Goal: Transaction & Acquisition: Purchase product/service

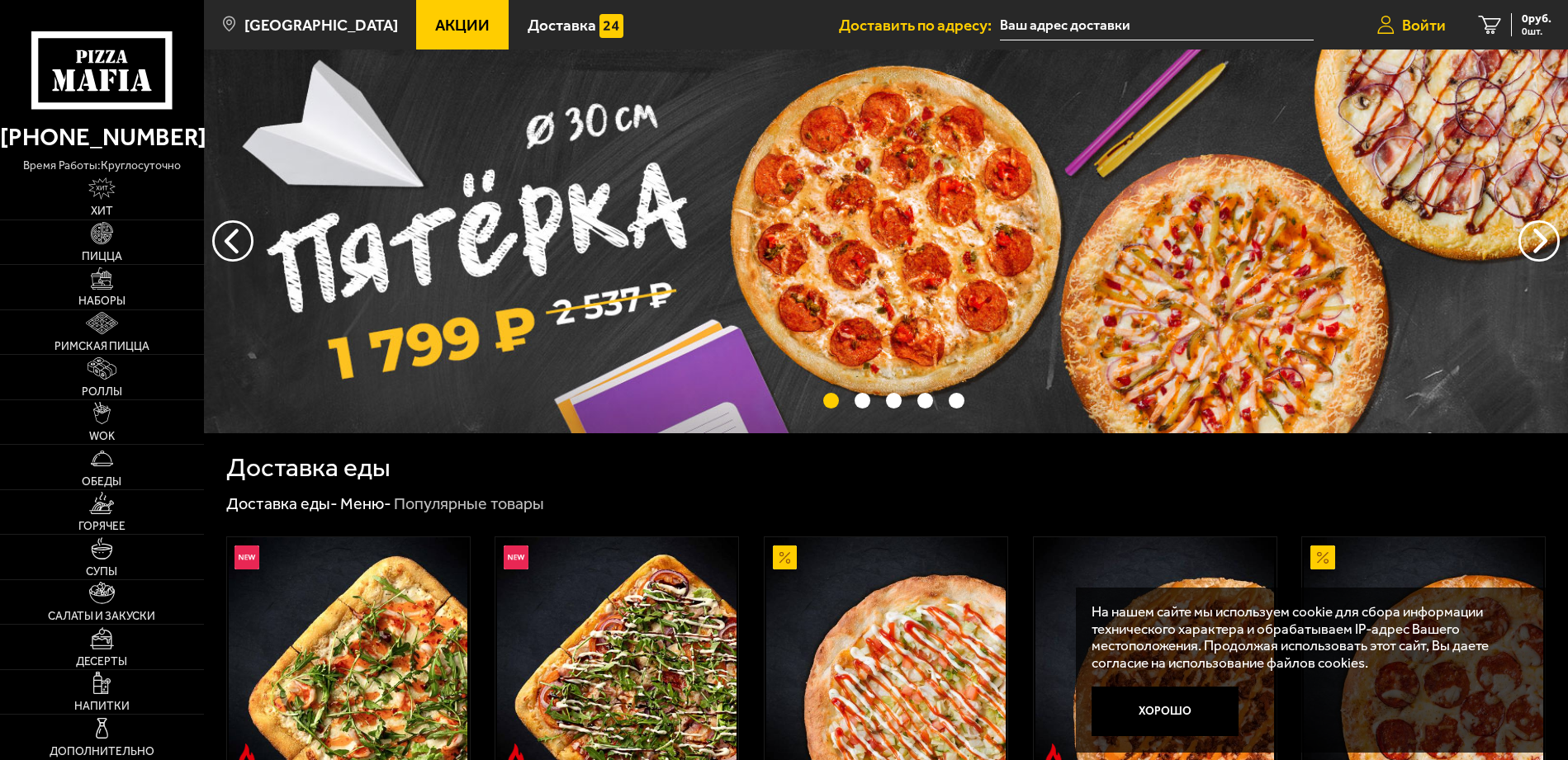
click at [1431, 17] on span "Войти" at bounding box center [1423, 25] width 44 height 16
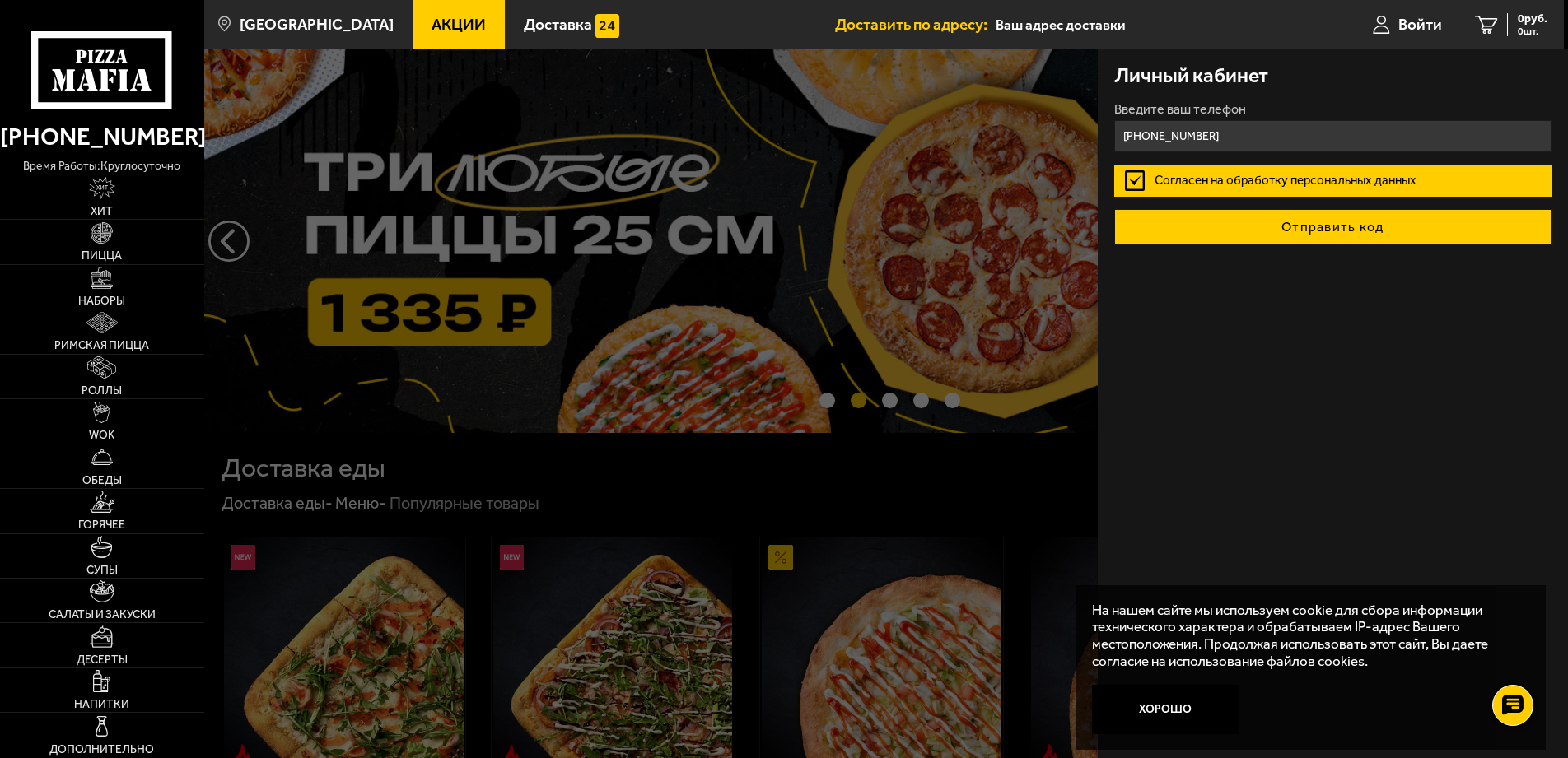
type input "[PHONE_NUMBER]"
click at [1309, 223] on button "Отправить код" at bounding box center [1333, 227] width 438 height 36
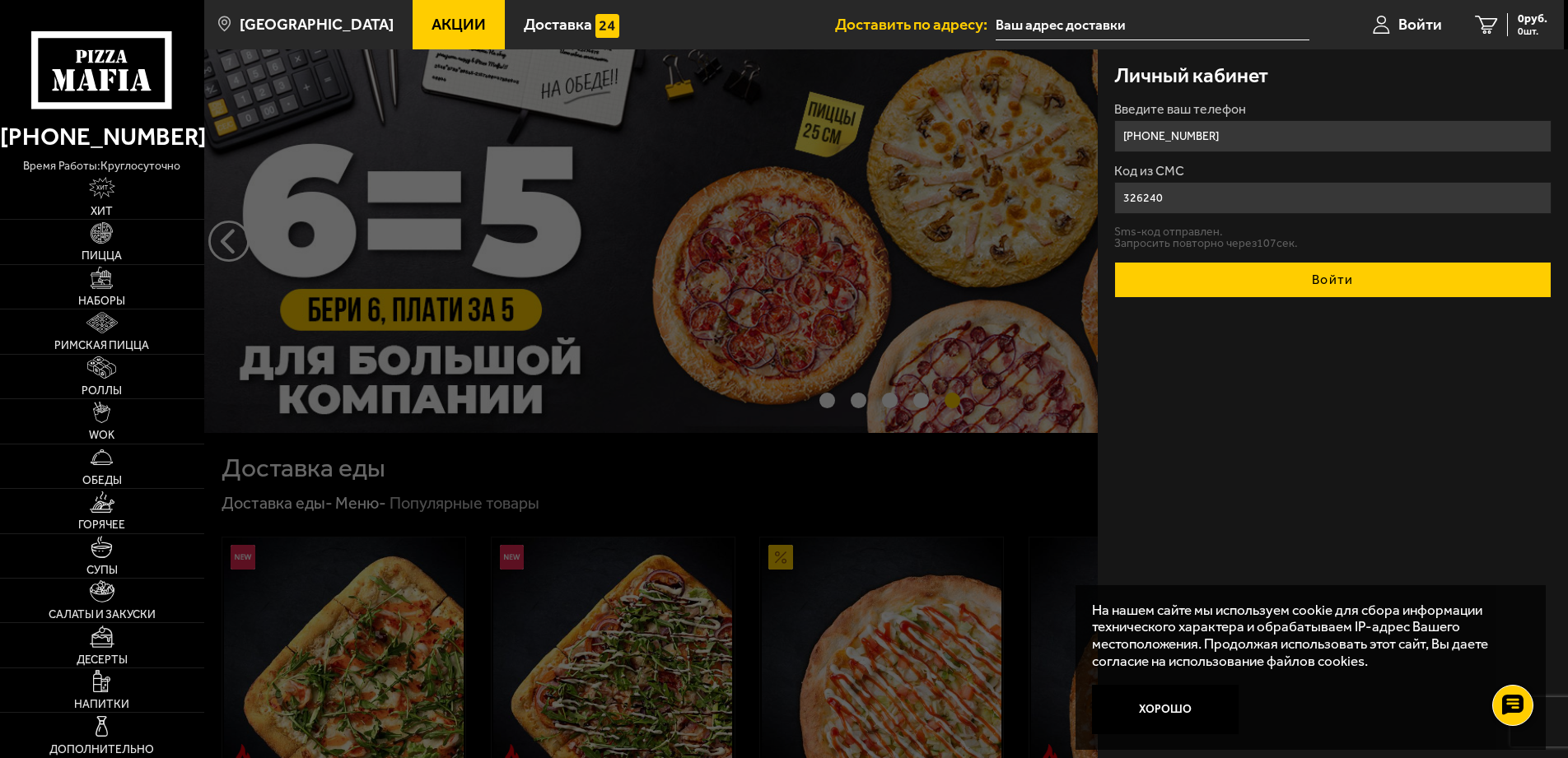
type input "326240"
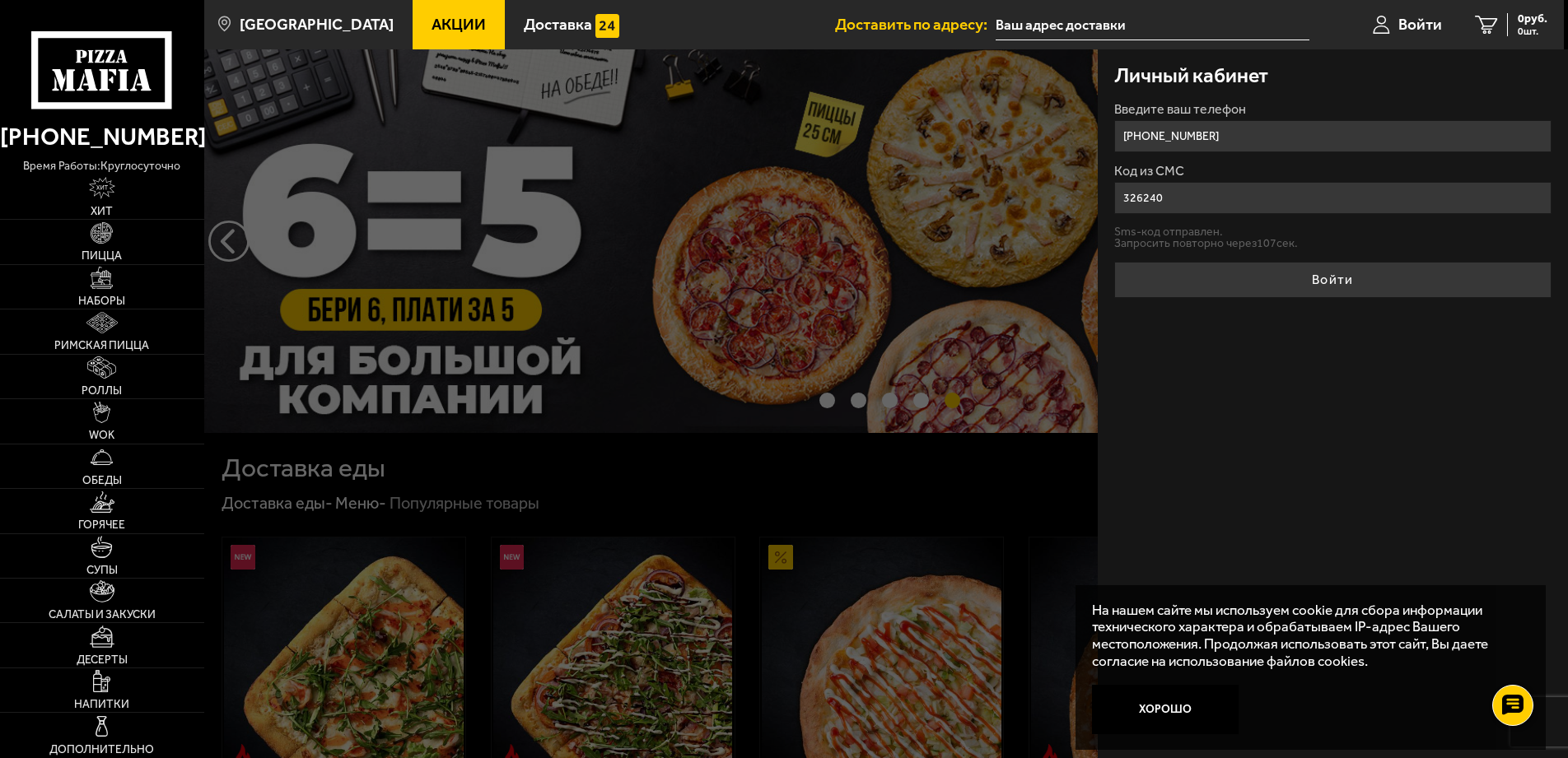
click at [1338, 289] on button "Войти" at bounding box center [1333, 280] width 438 height 36
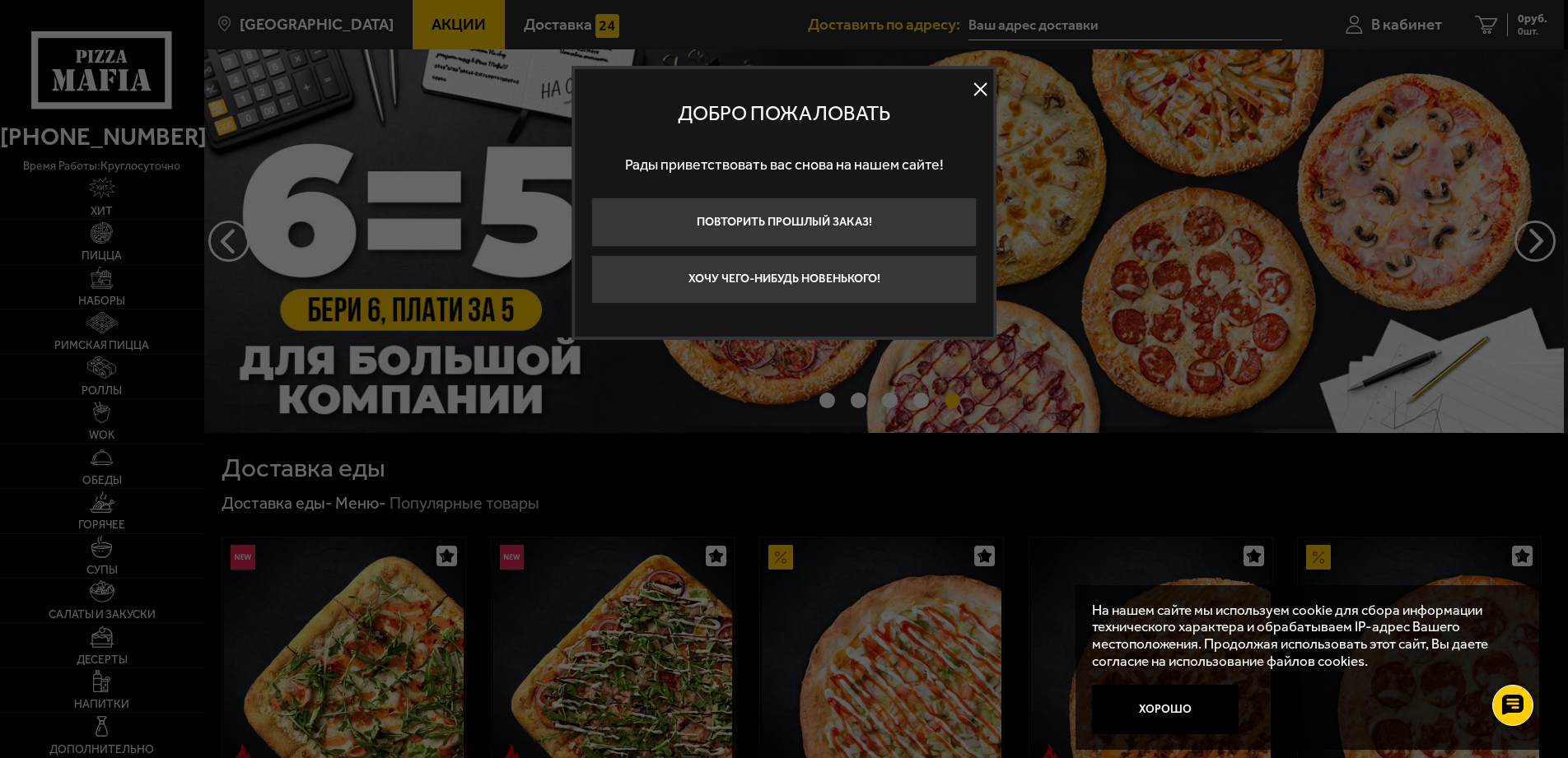
click at [976, 83] on button at bounding box center [981, 89] width 24 height 24
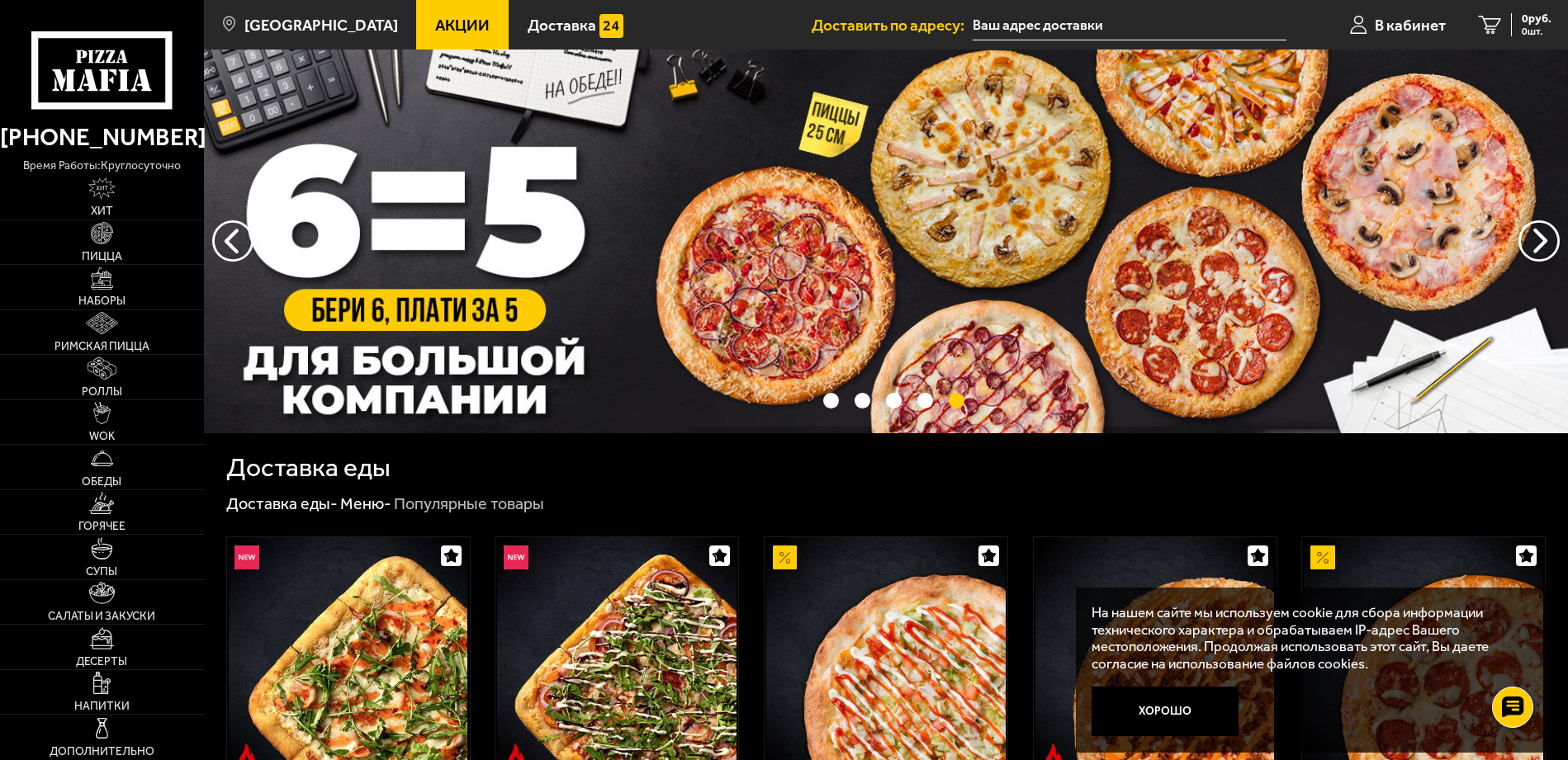
click at [1054, 22] on input "text" at bounding box center [1130, 24] width 314 height 30
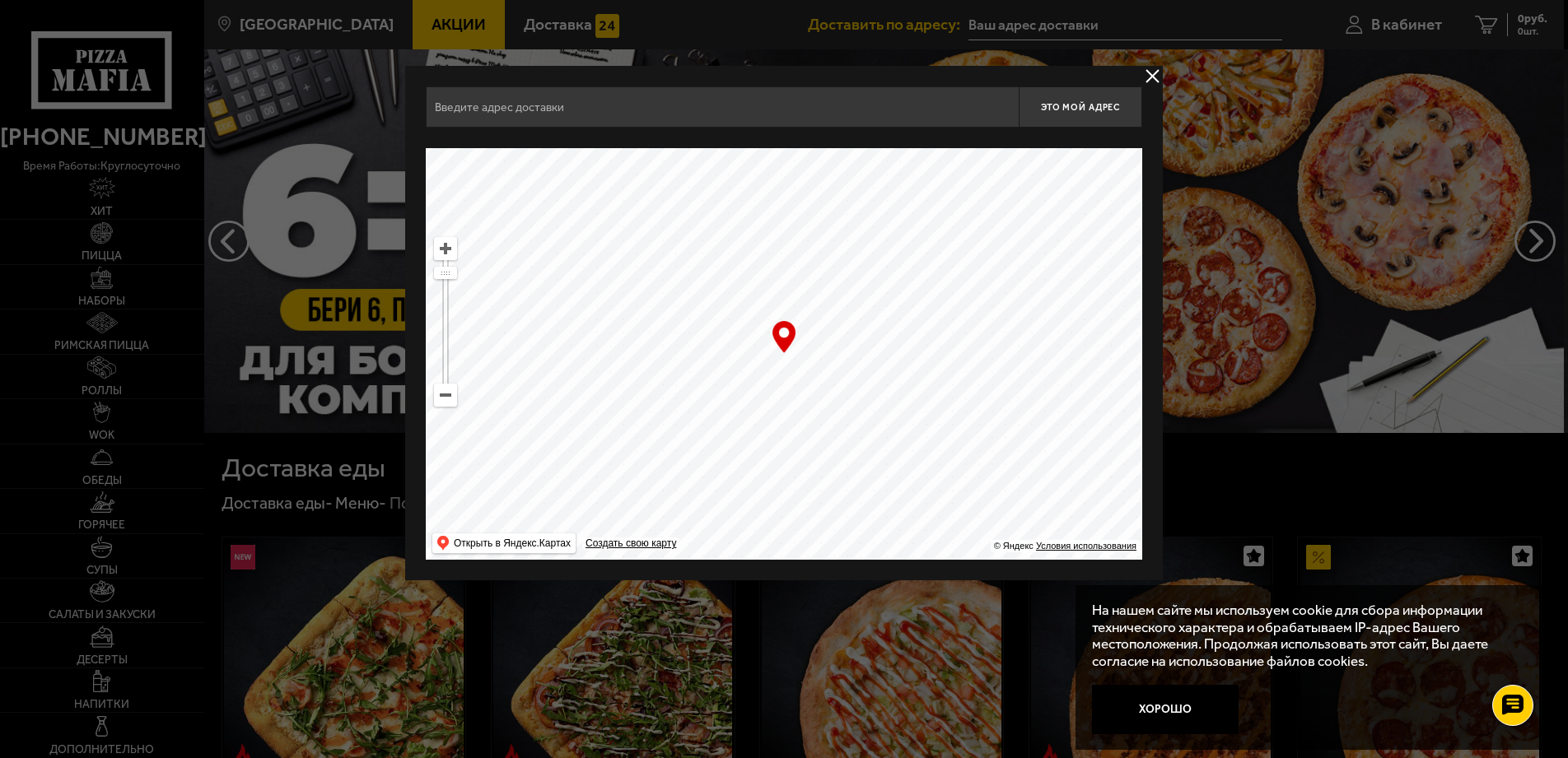
click at [526, 112] on input "text" at bounding box center [722, 107] width 592 height 41
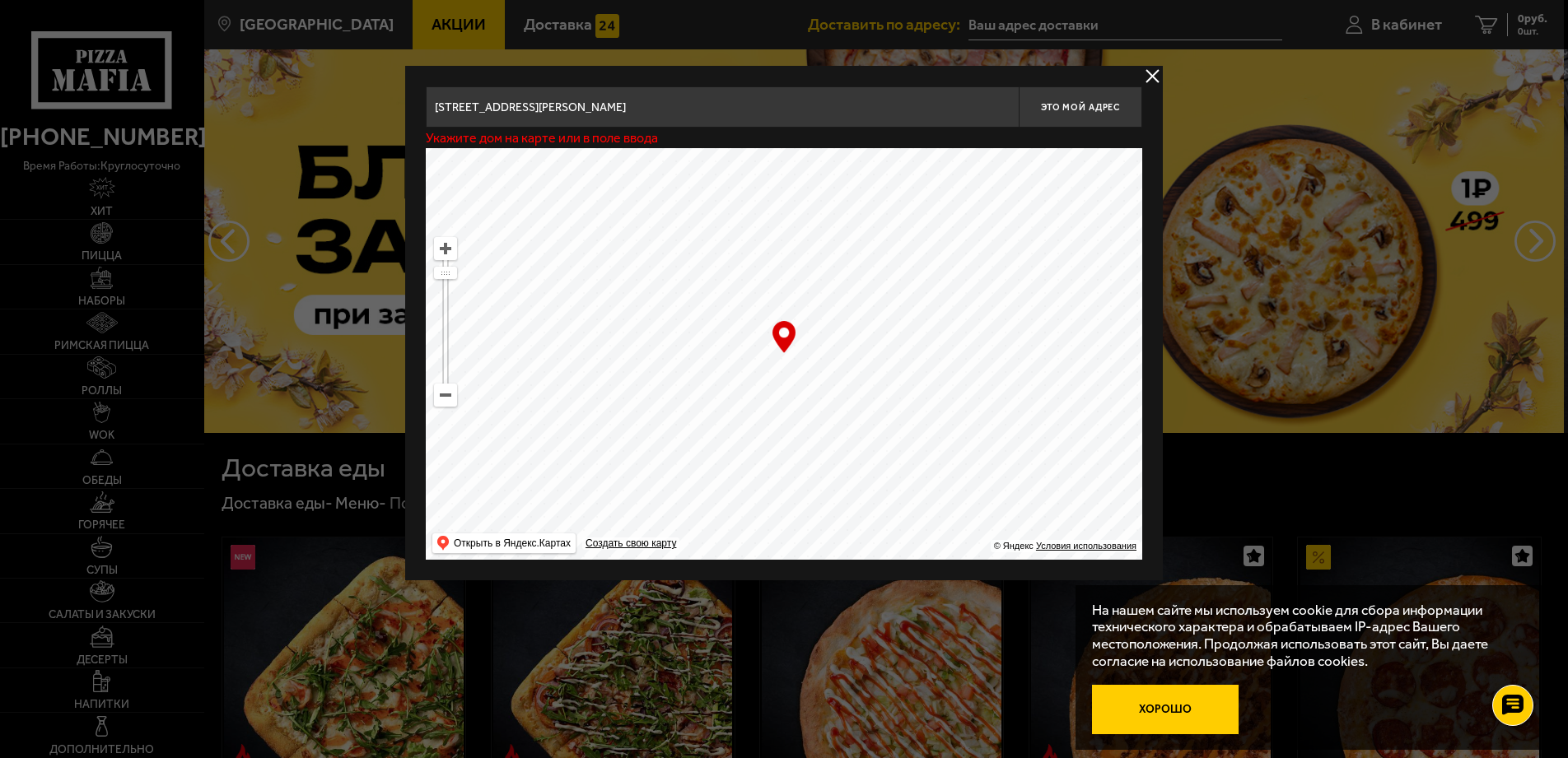
click at [1173, 709] on button "Хорошо" at bounding box center [1166, 709] width 148 height 49
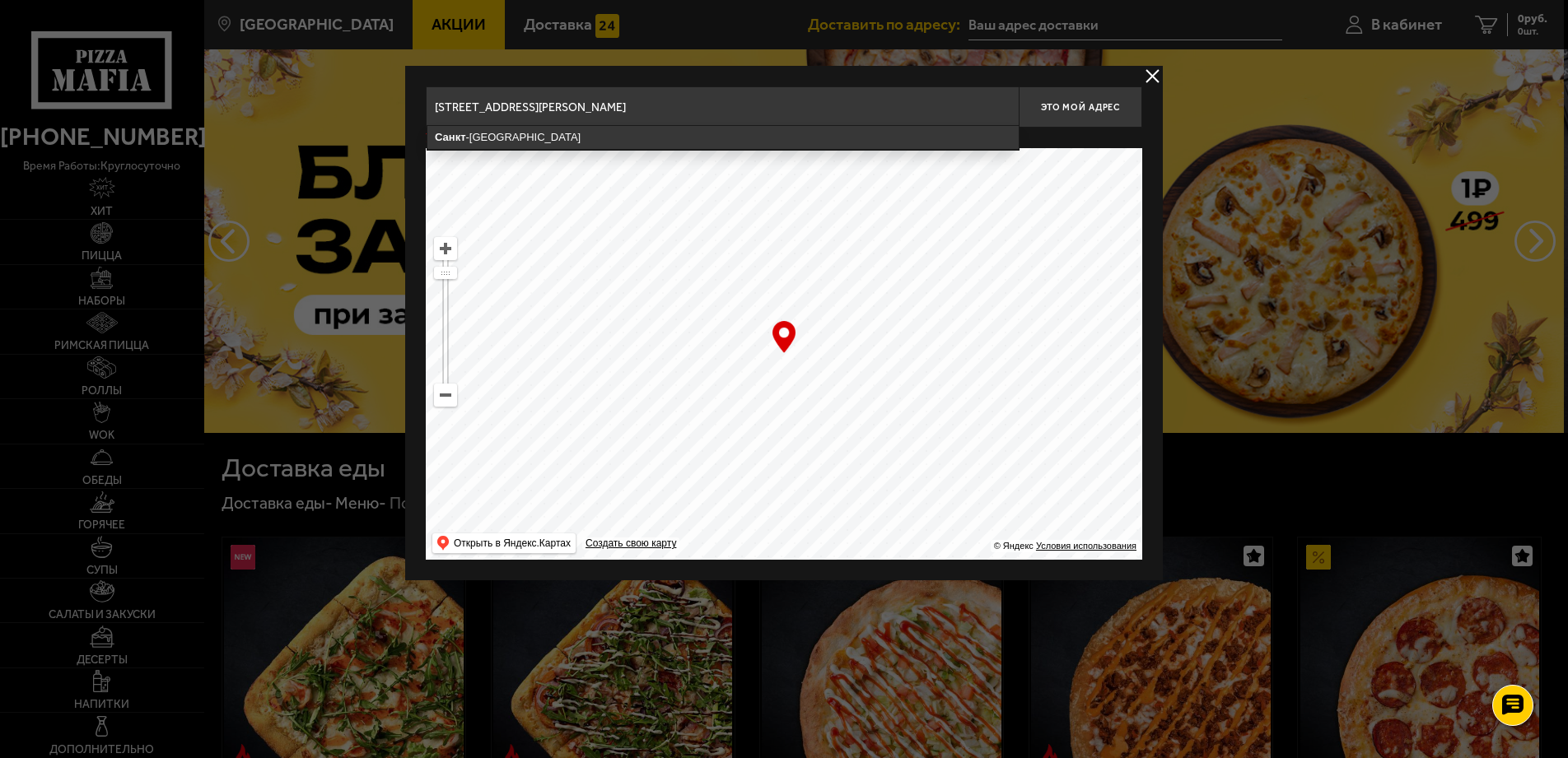
click at [706, 105] on input "[STREET_ADDRESS][PERSON_NAME]" at bounding box center [722, 107] width 592 height 41
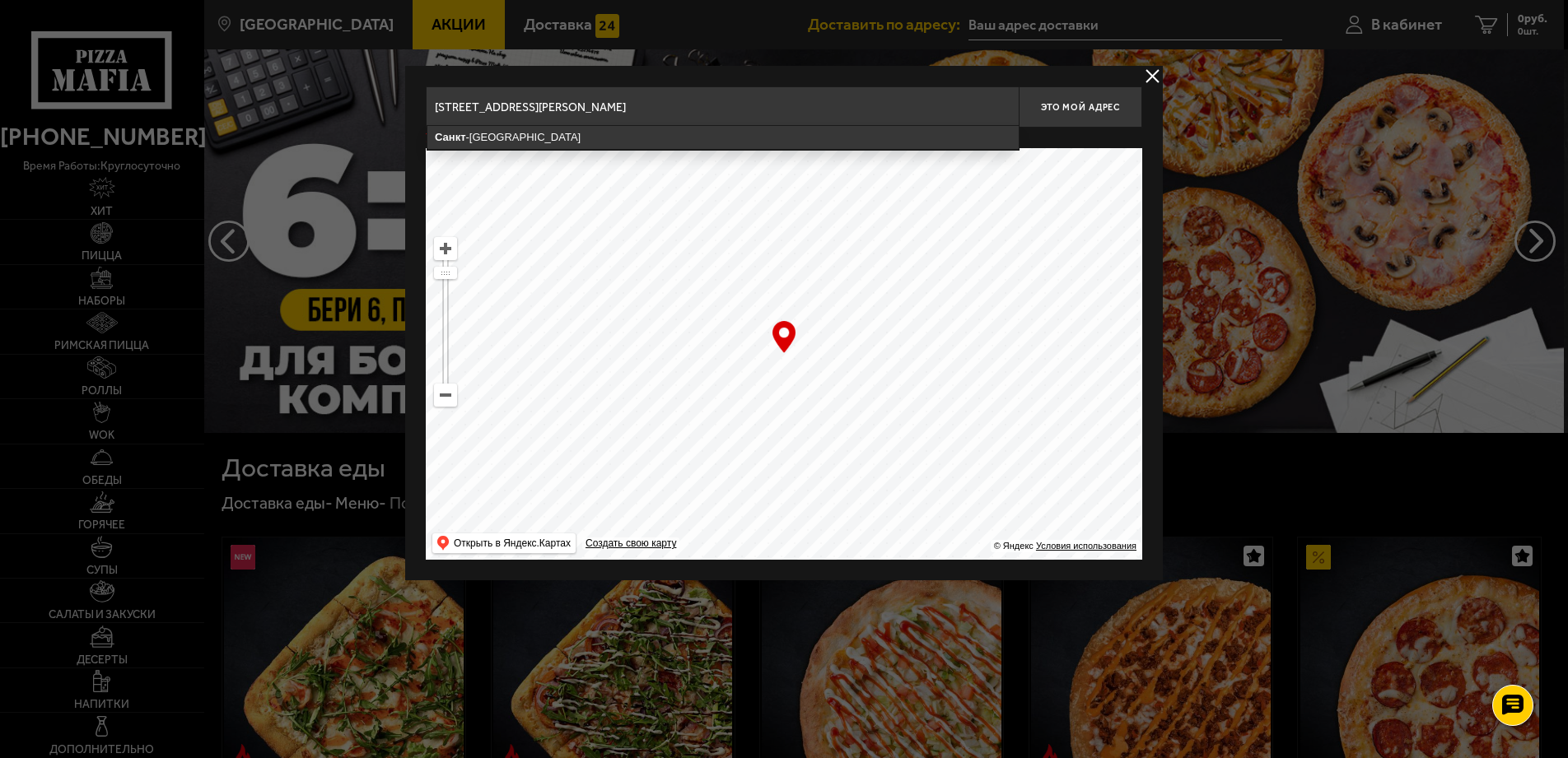
click at [718, 107] on input "[STREET_ADDRESS][PERSON_NAME]" at bounding box center [722, 107] width 592 height 41
click at [676, 99] on input "[PERSON_NAME] [STREET_ADDRESS][PERSON_NAME]" at bounding box center [722, 107] width 592 height 41
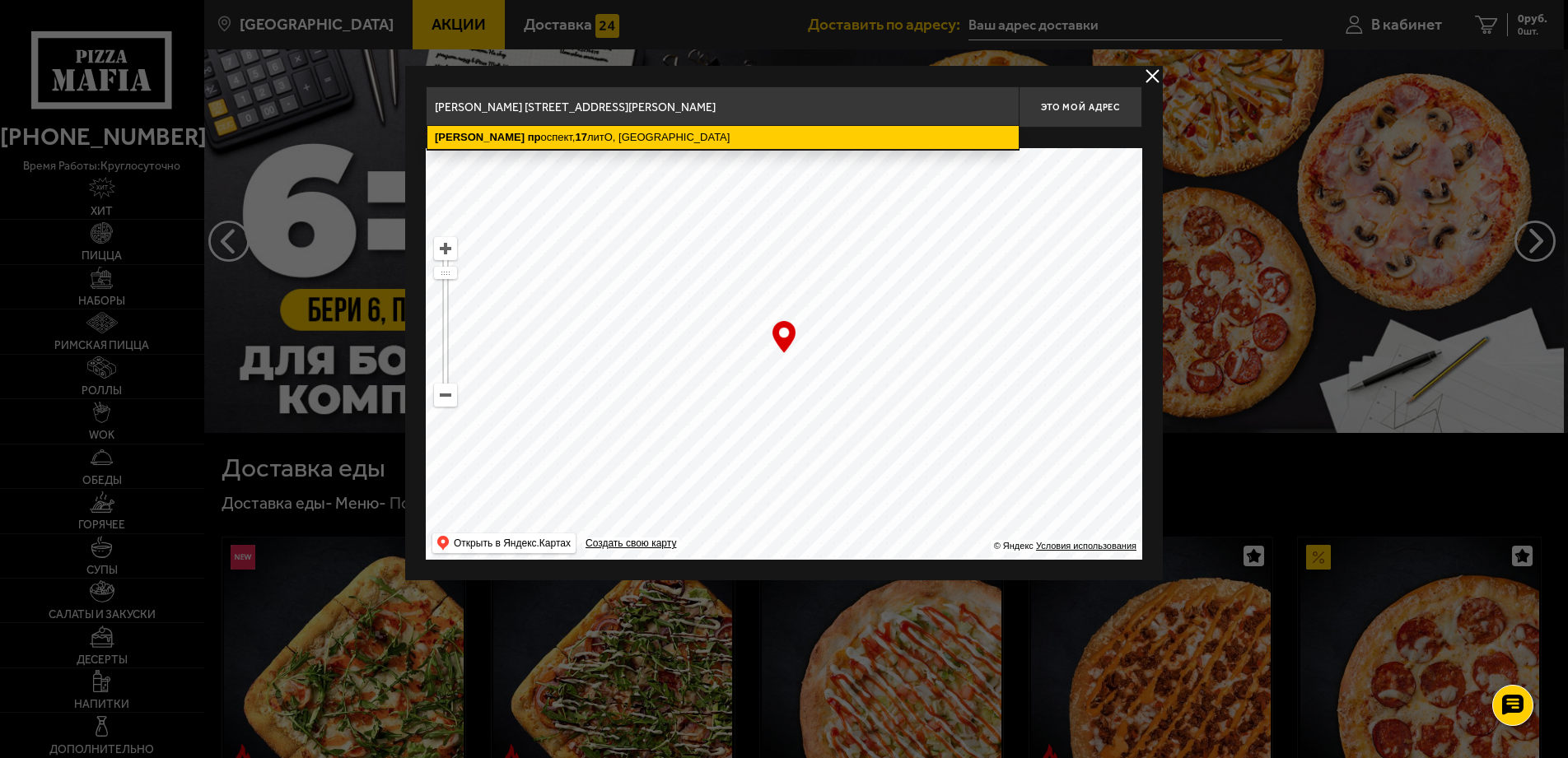
click at [475, 130] on ymaps "[PERSON_NAME] пр оспект, 17 литО, [GEOGRAPHIC_DATA]" at bounding box center [723, 137] width 592 height 23
type input "[STREET_ADDRESS]"
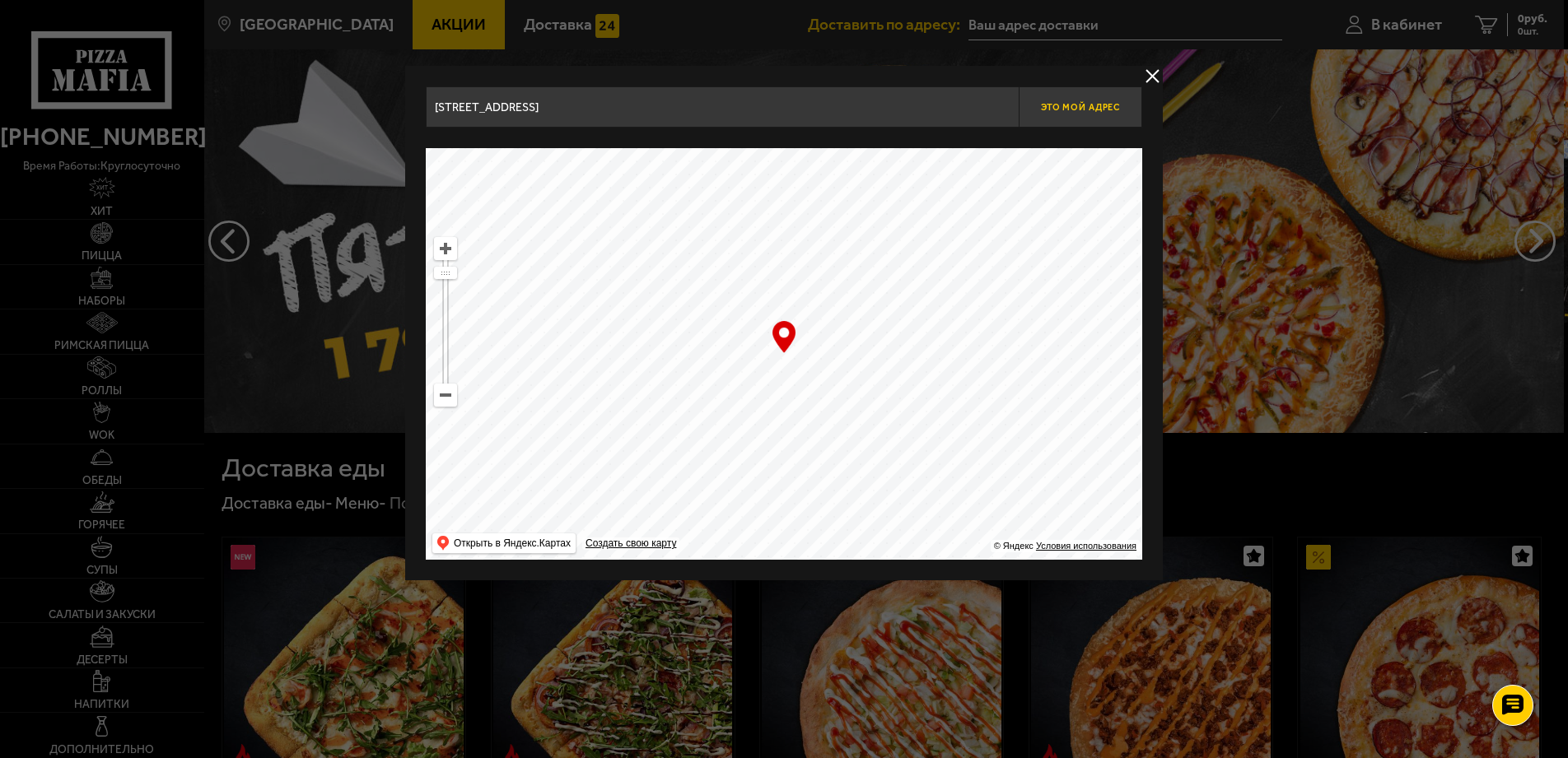
click at [1077, 99] on button "Это мой адрес" at bounding box center [1080, 107] width 123 height 41
type input "[STREET_ADDRESS]"
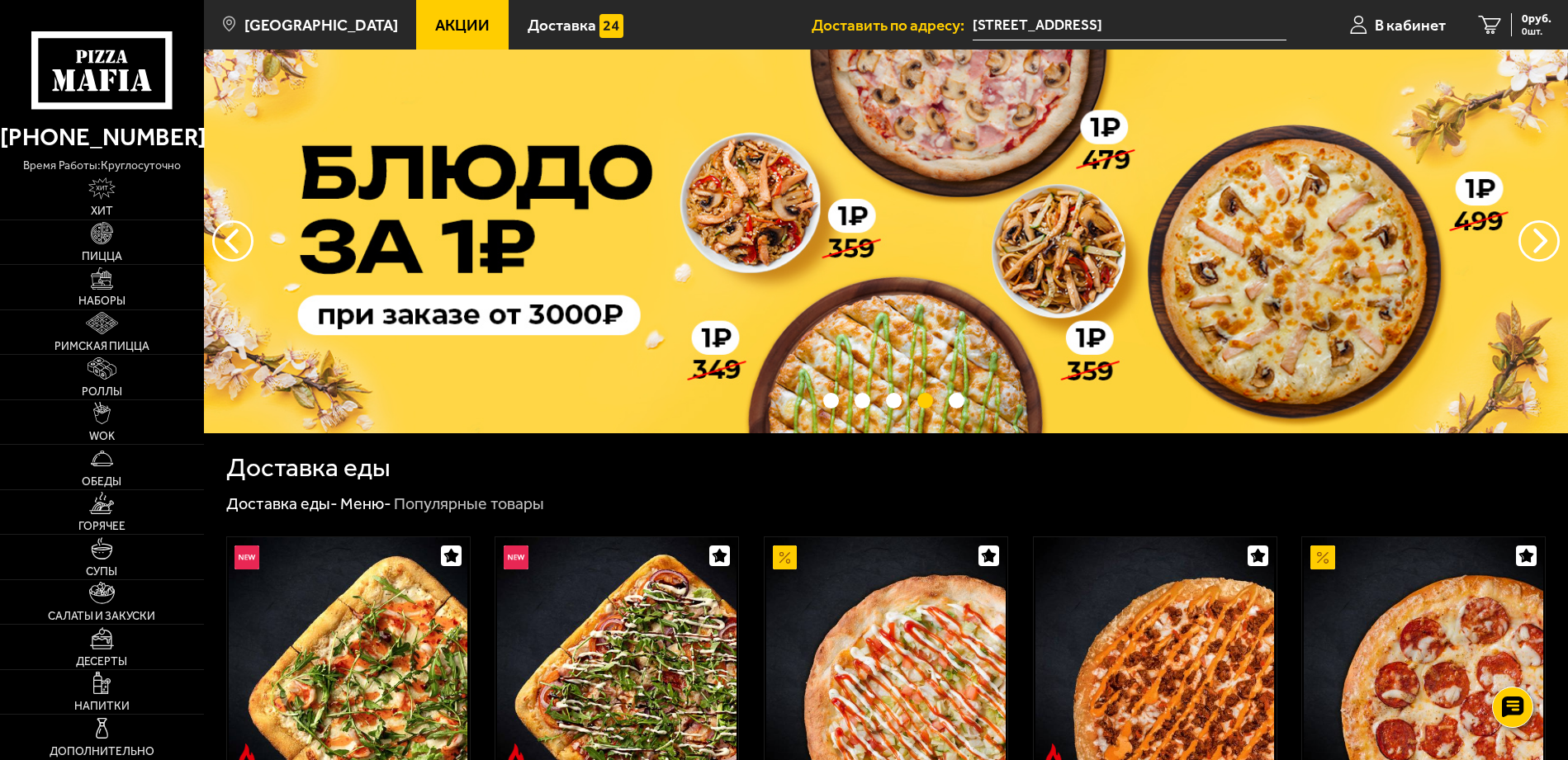
click at [436, 23] on span "Акции" at bounding box center [463, 25] width 55 height 16
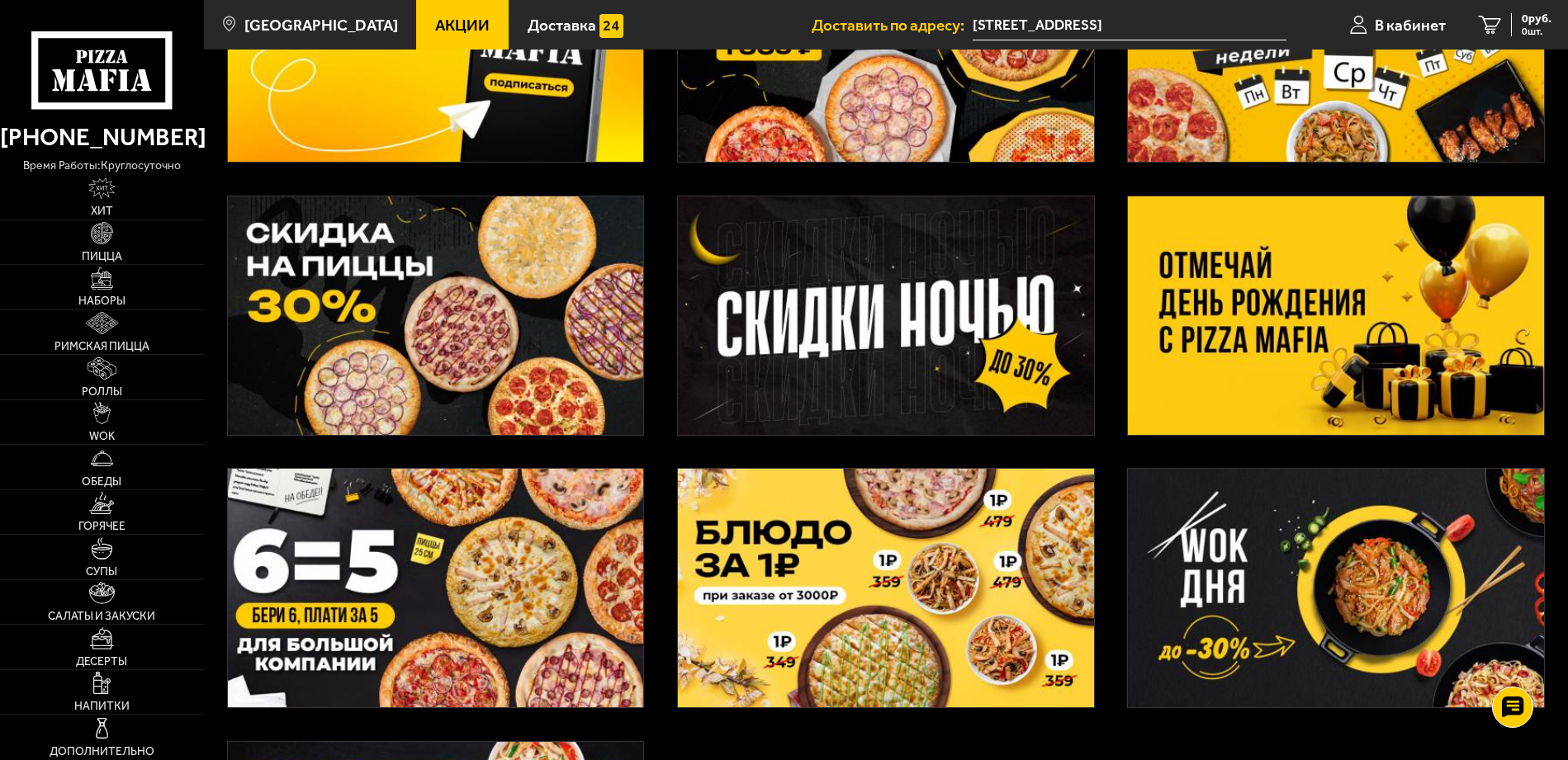
scroll to position [198, 0]
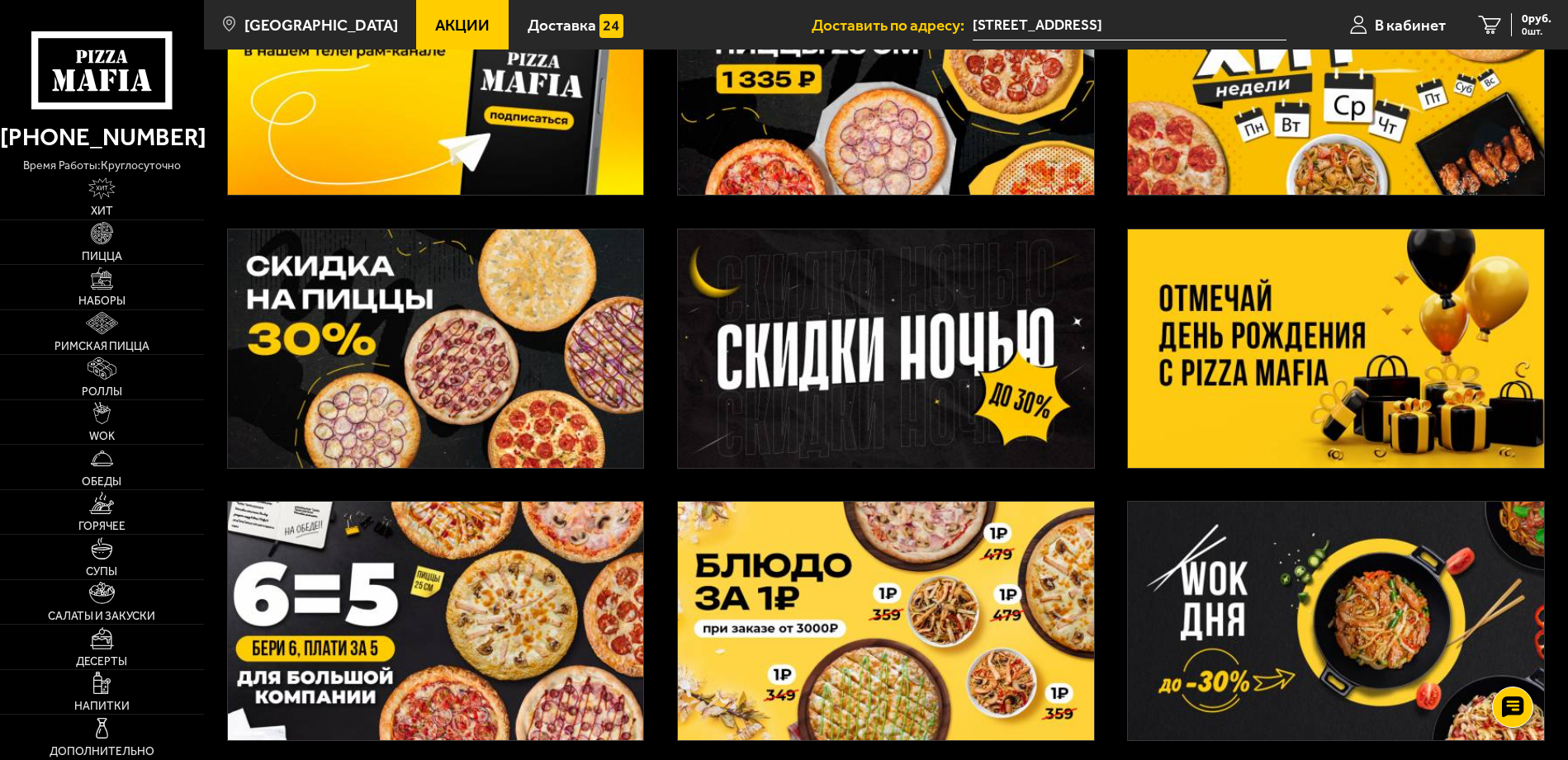
click at [1211, 338] on img at bounding box center [1336, 348] width 416 height 239
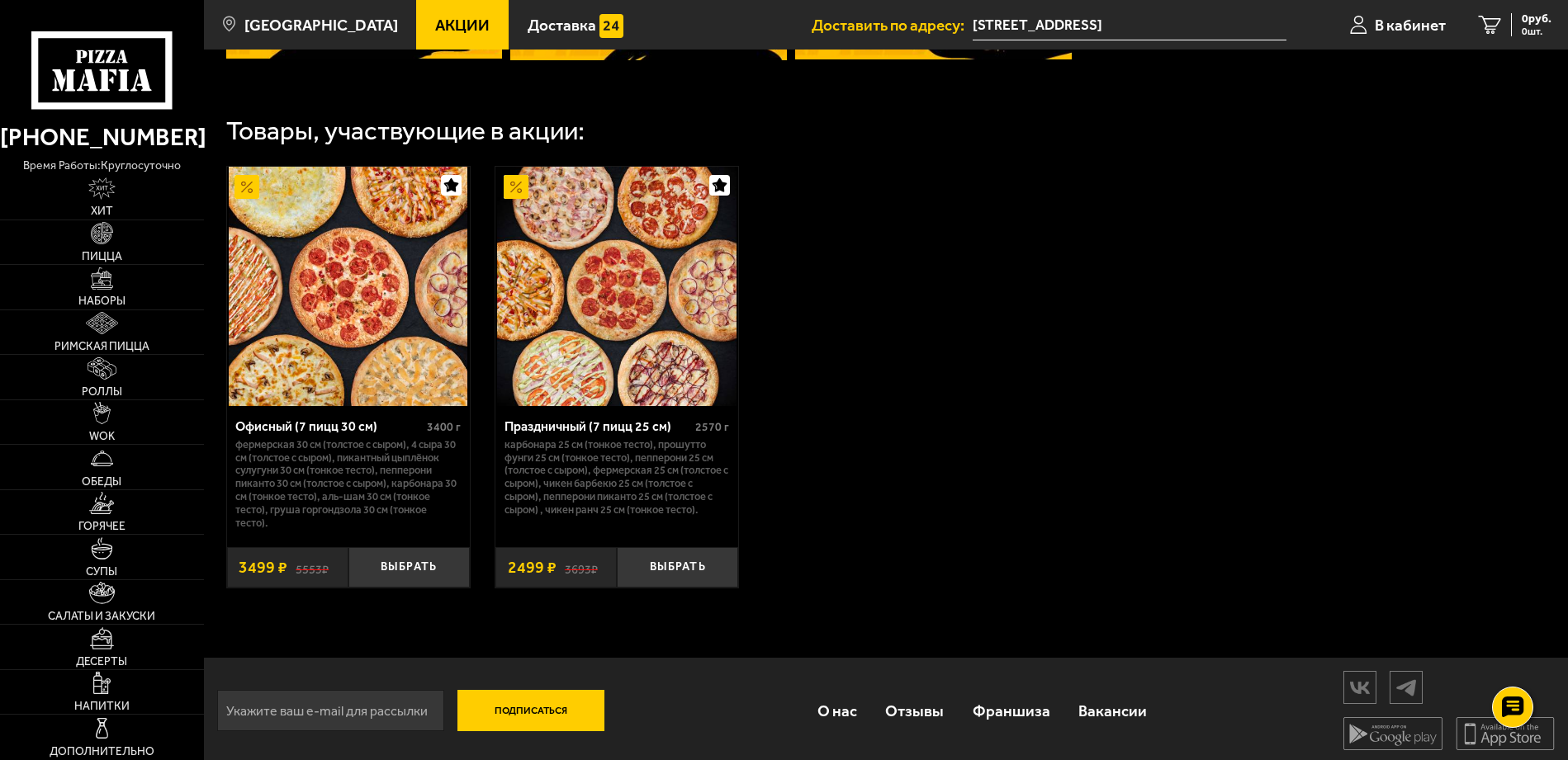
scroll to position [894, 0]
